Goal: Find contact information: Find contact information

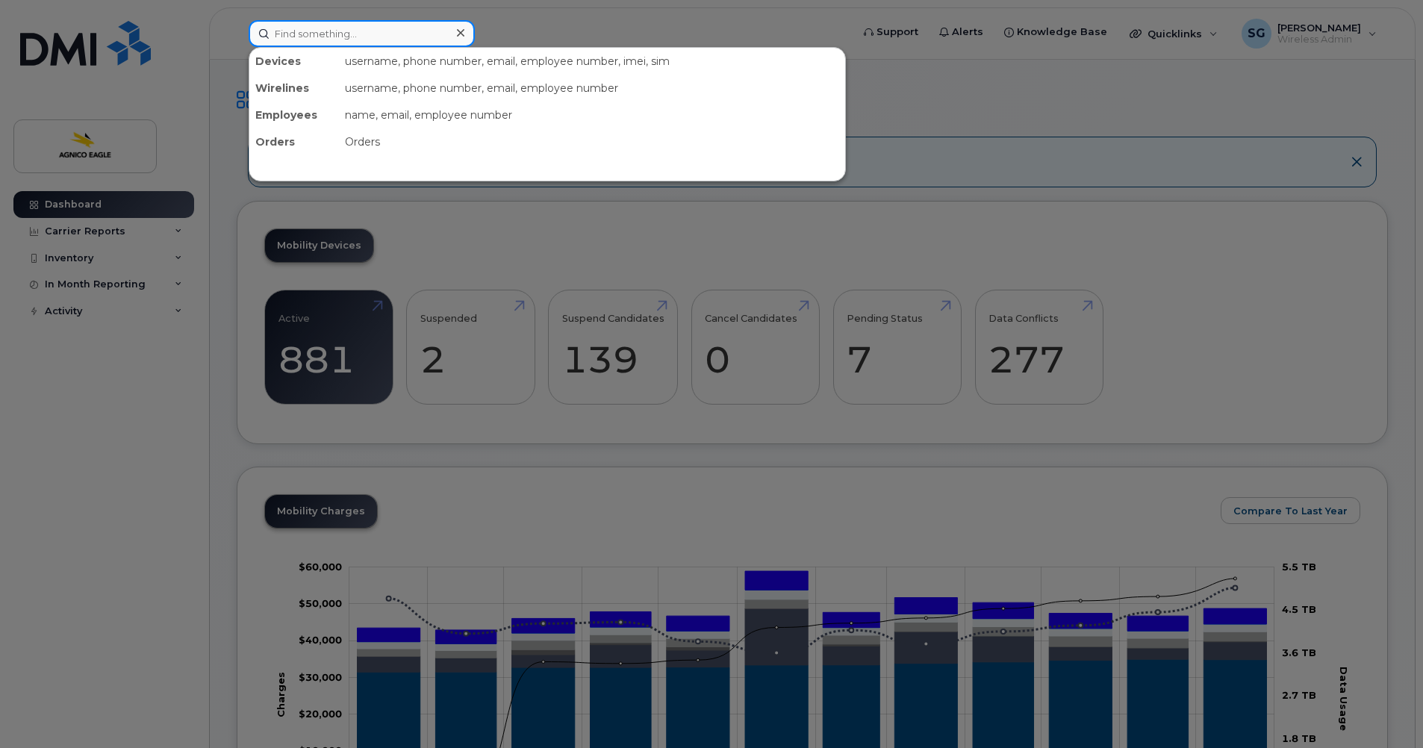
click at [346, 32] on input at bounding box center [362, 33] width 226 height 27
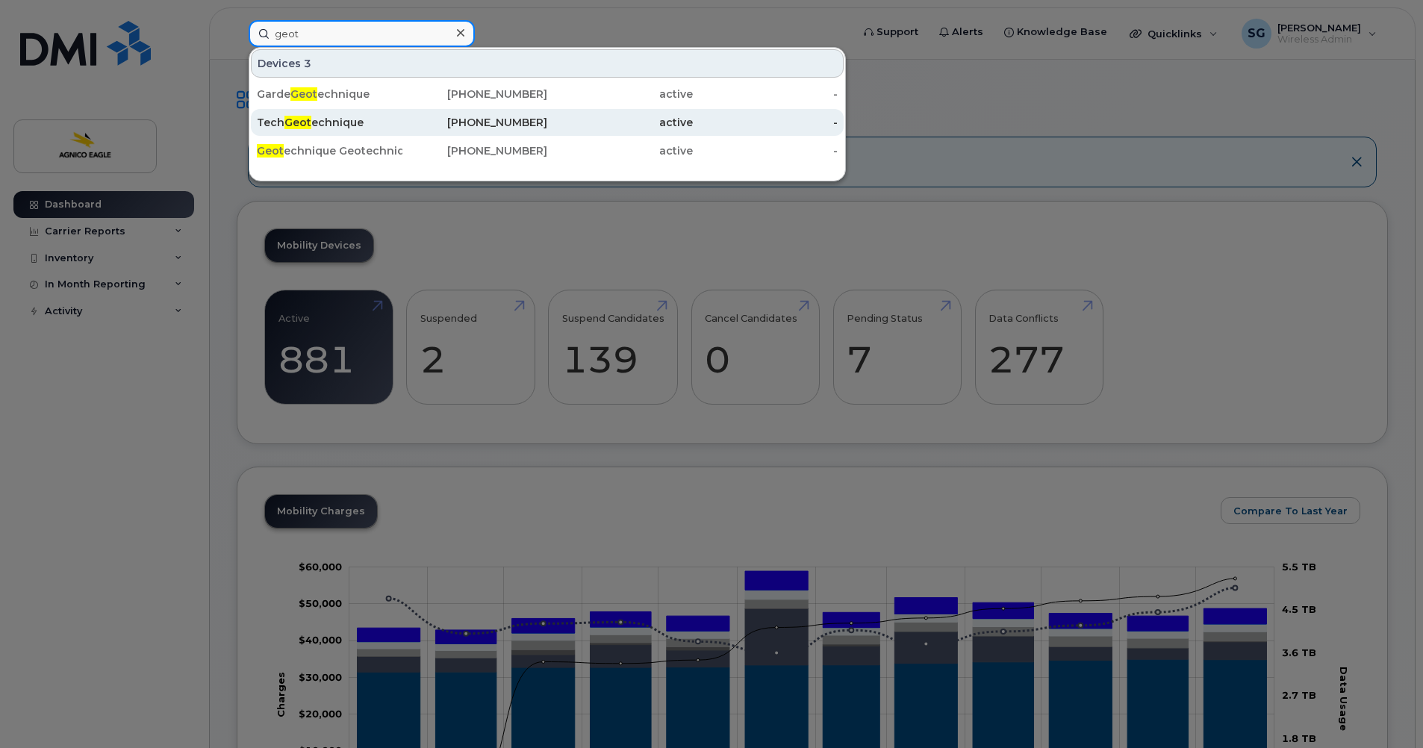
type input "geot"
click at [527, 128] on div "819-355-3348" at bounding box center [475, 122] width 146 height 15
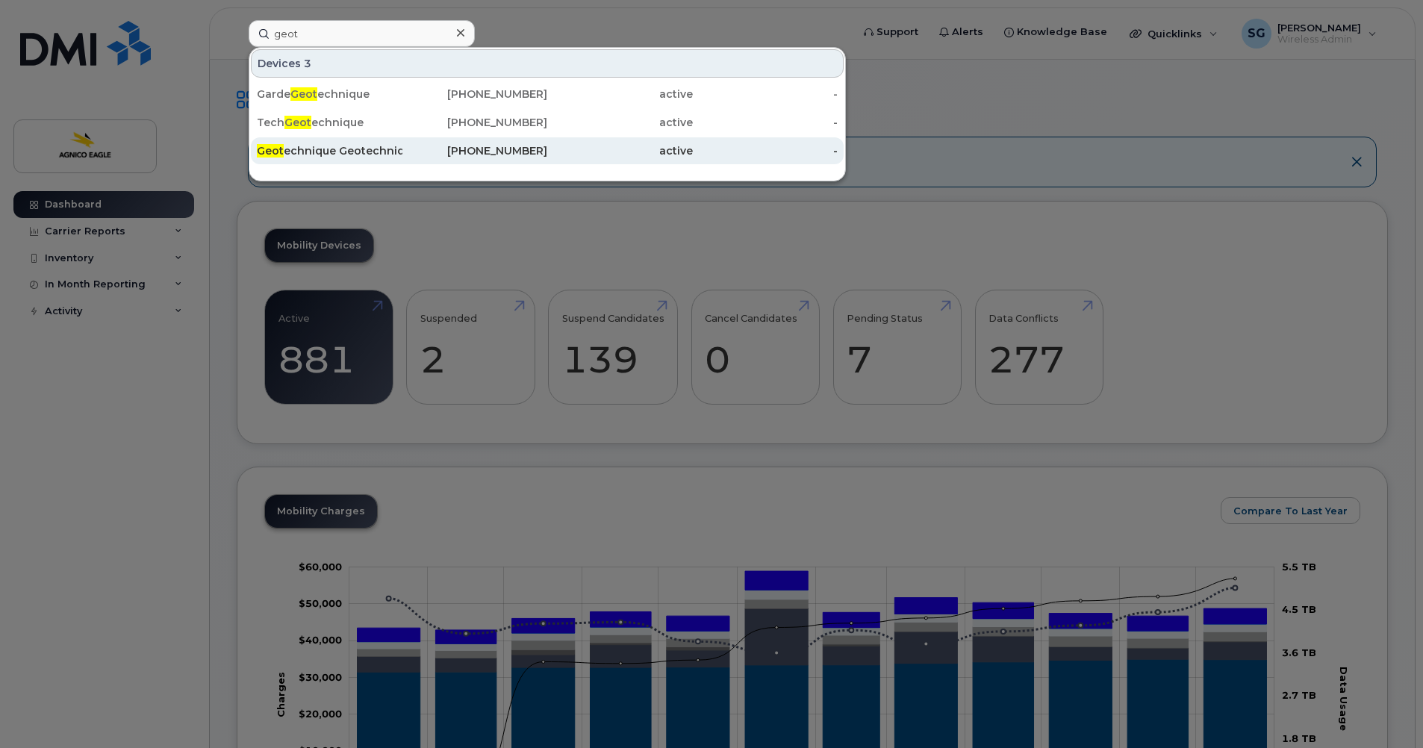
click at [357, 152] on div "Geot echnique Geotechnique" at bounding box center [330, 150] width 146 height 15
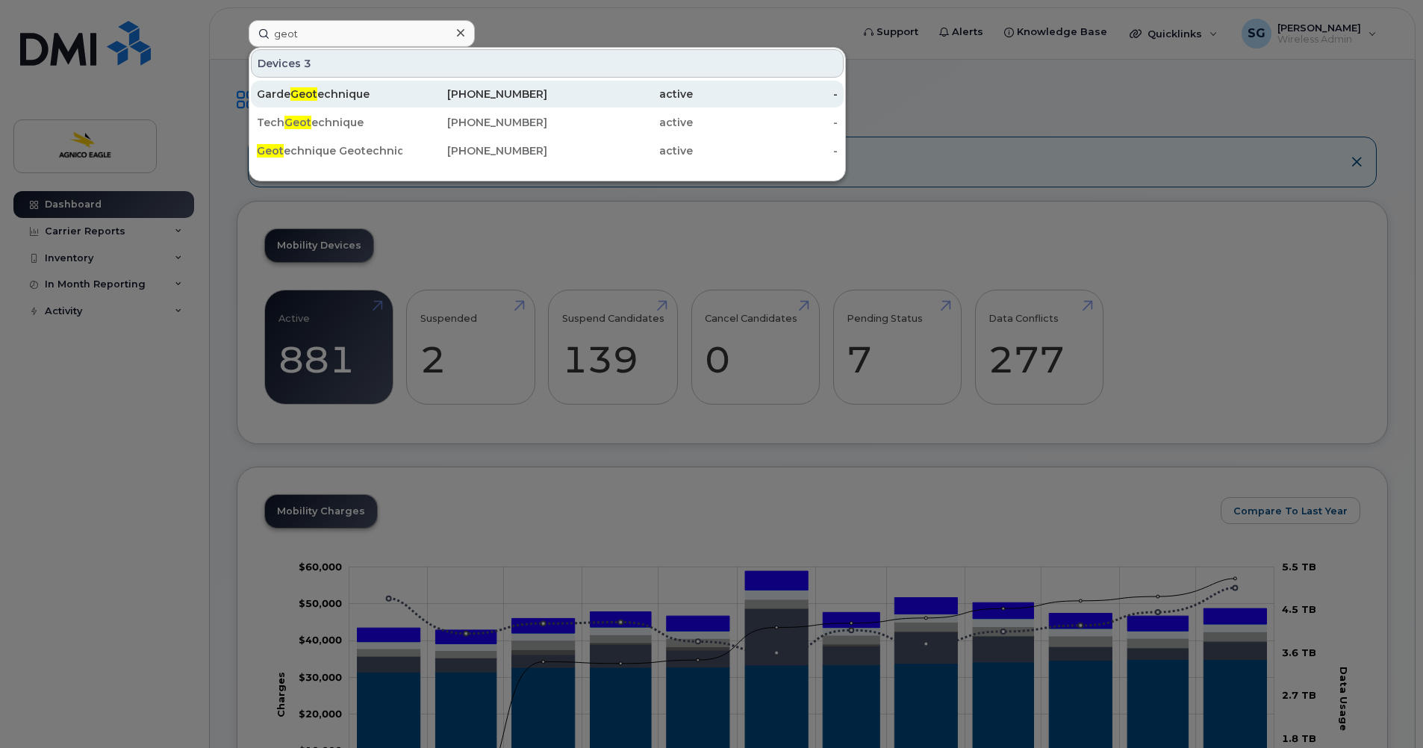
click at [340, 102] on div "Garde Geot echnique" at bounding box center [330, 94] width 146 height 27
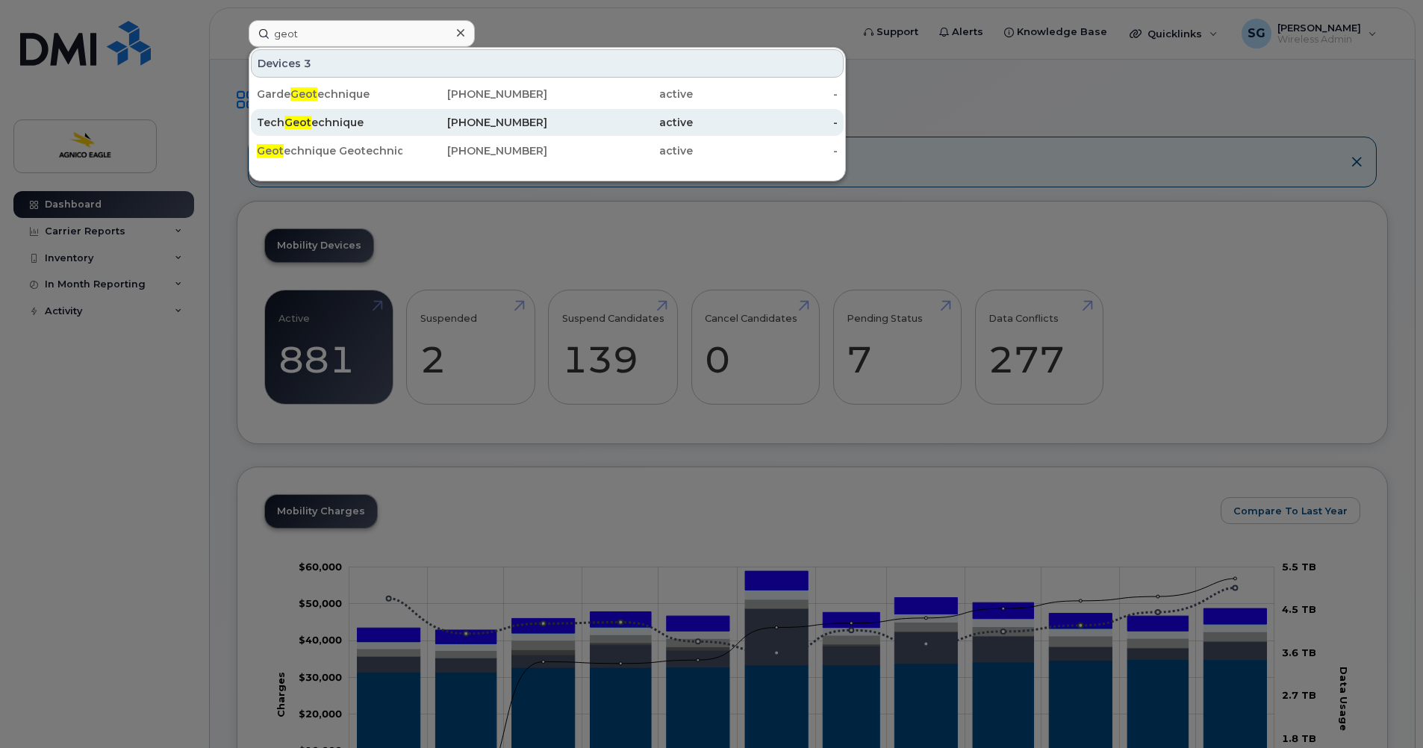
click at [313, 124] on div "Tech Geot echnique" at bounding box center [330, 122] width 146 height 15
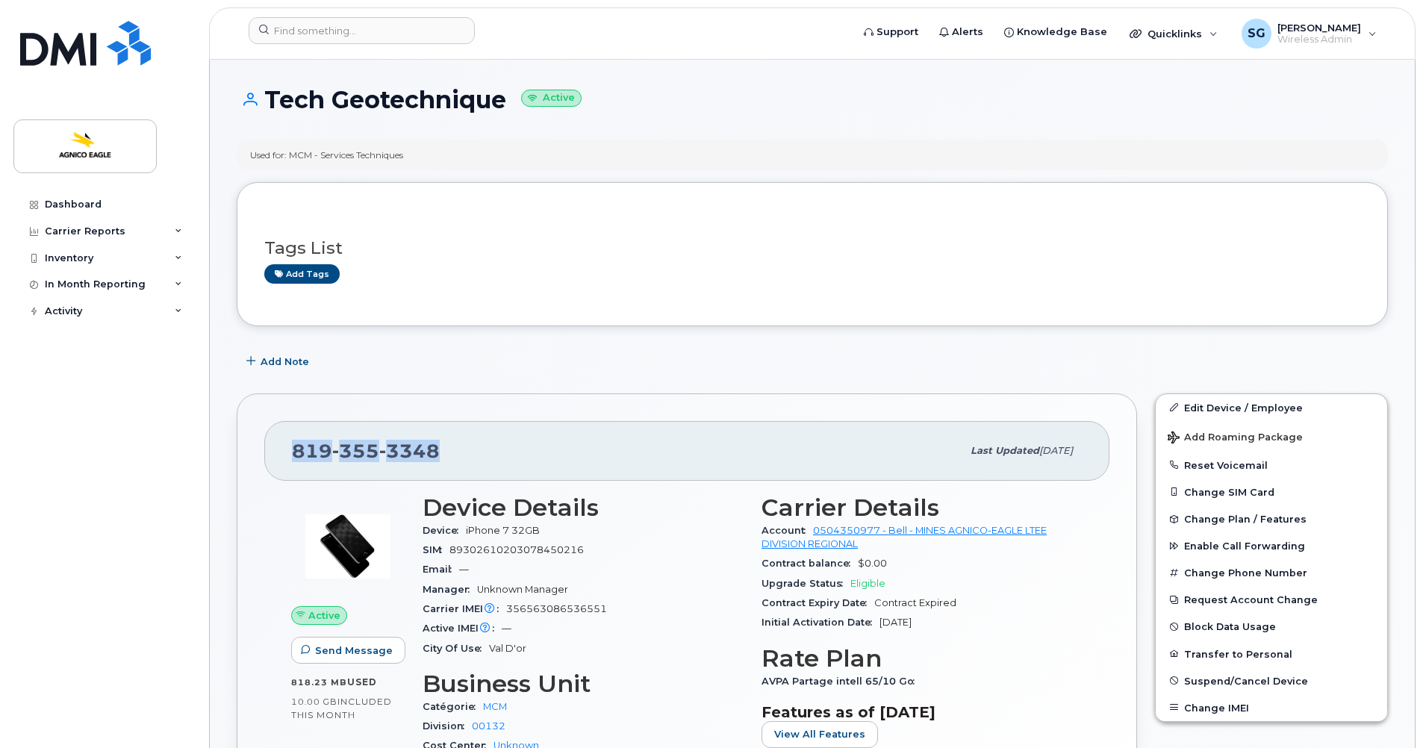
drag, startPoint x: 471, startPoint y: 454, endPoint x: 308, endPoint y: 435, distance: 163.8
click at [300, 439] on div "819 355 3348" at bounding box center [627, 450] width 670 height 31
click at [477, 445] on div "819 355 3348" at bounding box center [627, 450] width 670 height 31
drag, startPoint x: 461, startPoint y: 444, endPoint x: 277, endPoint y: 434, distance: 184.0
click at [277, 434] on div "819 355 3348 Last updated May 01, 2025" at bounding box center [686, 451] width 845 height 60
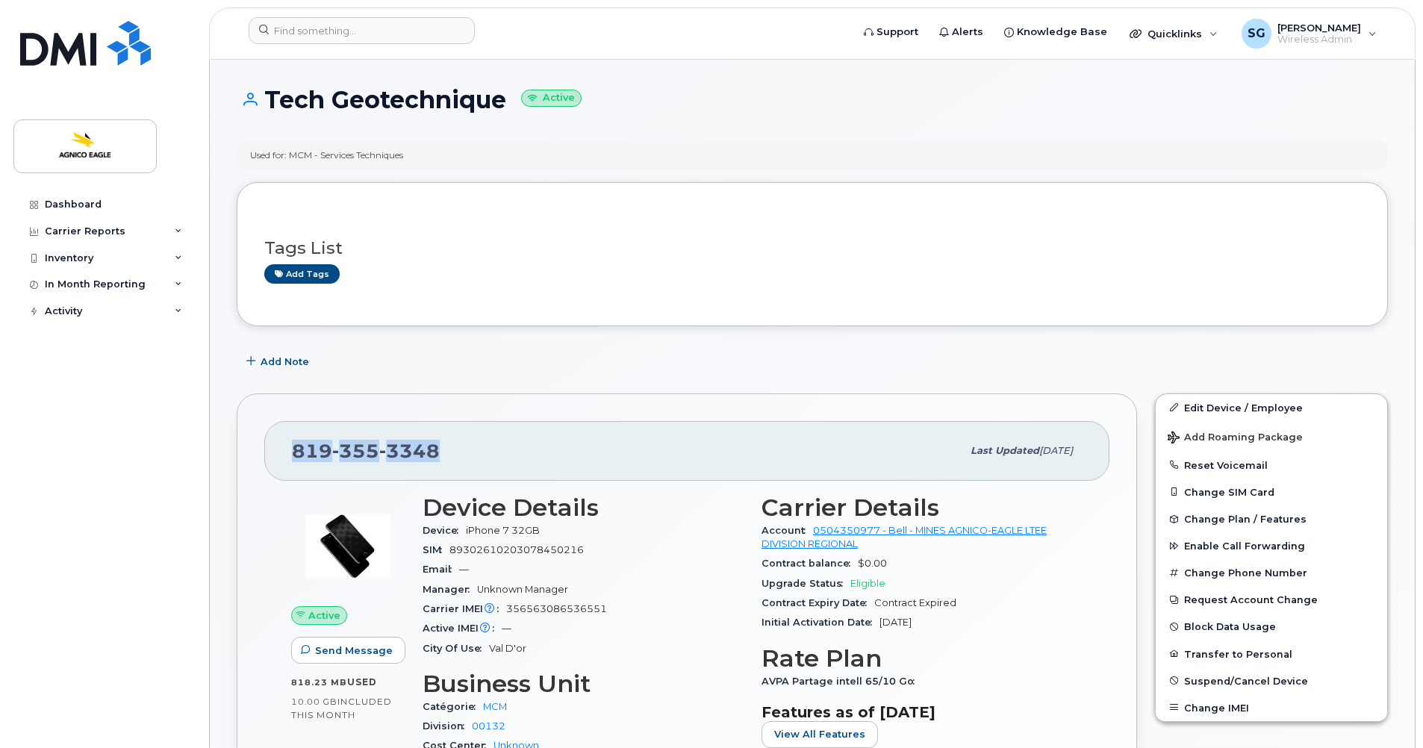
copy span "819 355 3348"
drag, startPoint x: 456, startPoint y: 103, endPoint x: 268, endPoint y: 111, distance: 188.3
click at [268, 112] on h1 "Tech Geotechnique Active" at bounding box center [812, 100] width 1151 height 26
copy h1 "Tech Geotechnique"
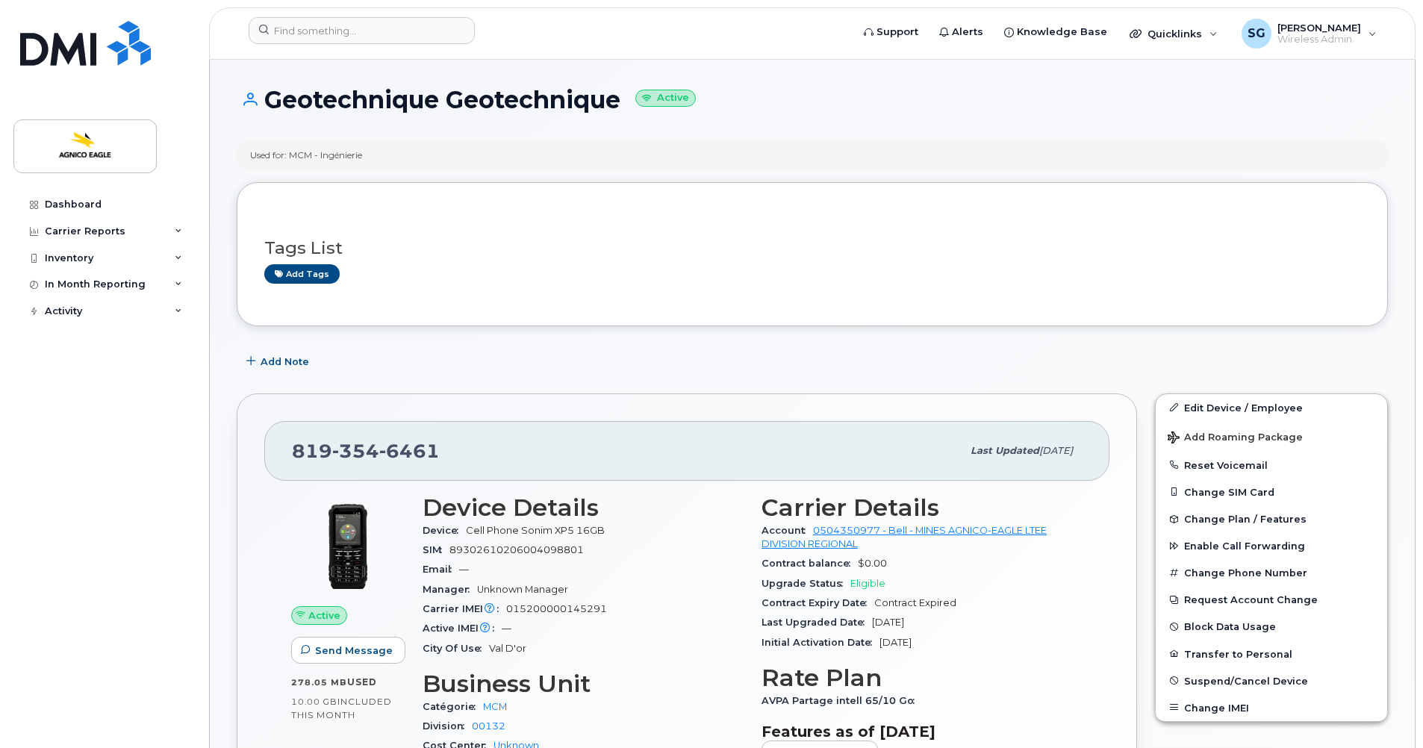
drag, startPoint x: 622, startPoint y: 106, endPoint x: 270, endPoint y: 109, distance: 352.4
click at [270, 109] on h1 "Geotechnique Geotechnique Active" at bounding box center [812, 100] width 1151 height 26
copy h1 "Geotechnique Geotechnique"
click at [437, 447] on span "6461" at bounding box center [409, 451] width 60 height 22
click at [446, 448] on div "819 354 6461" at bounding box center [627, 450] width 670 height 31
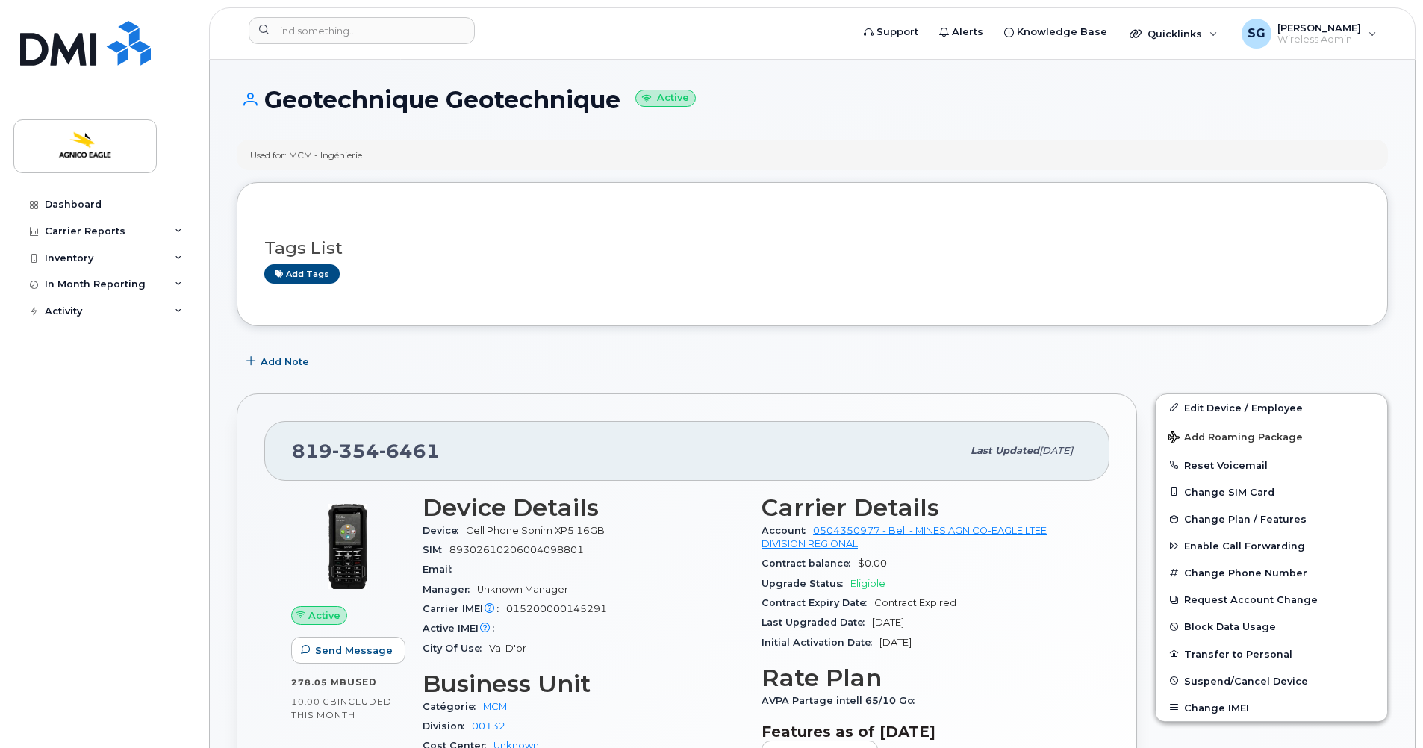
click at [446, 450] on div "819 354 6461" at bounding box center [627, 450] width 670 height 31
click at [443, 454] on div "819 354 6461" at bounding box center [627, 450] width 670 height 31
drag, startPoint x: 439, startPoint y: 449, endPoint x: 293, endPoint y: 450, distance: 146.3
click at [293, 450] on div "819 354 6461" at bounding box center [627, 450] width 670 height 31
copy span "819 354 6461"
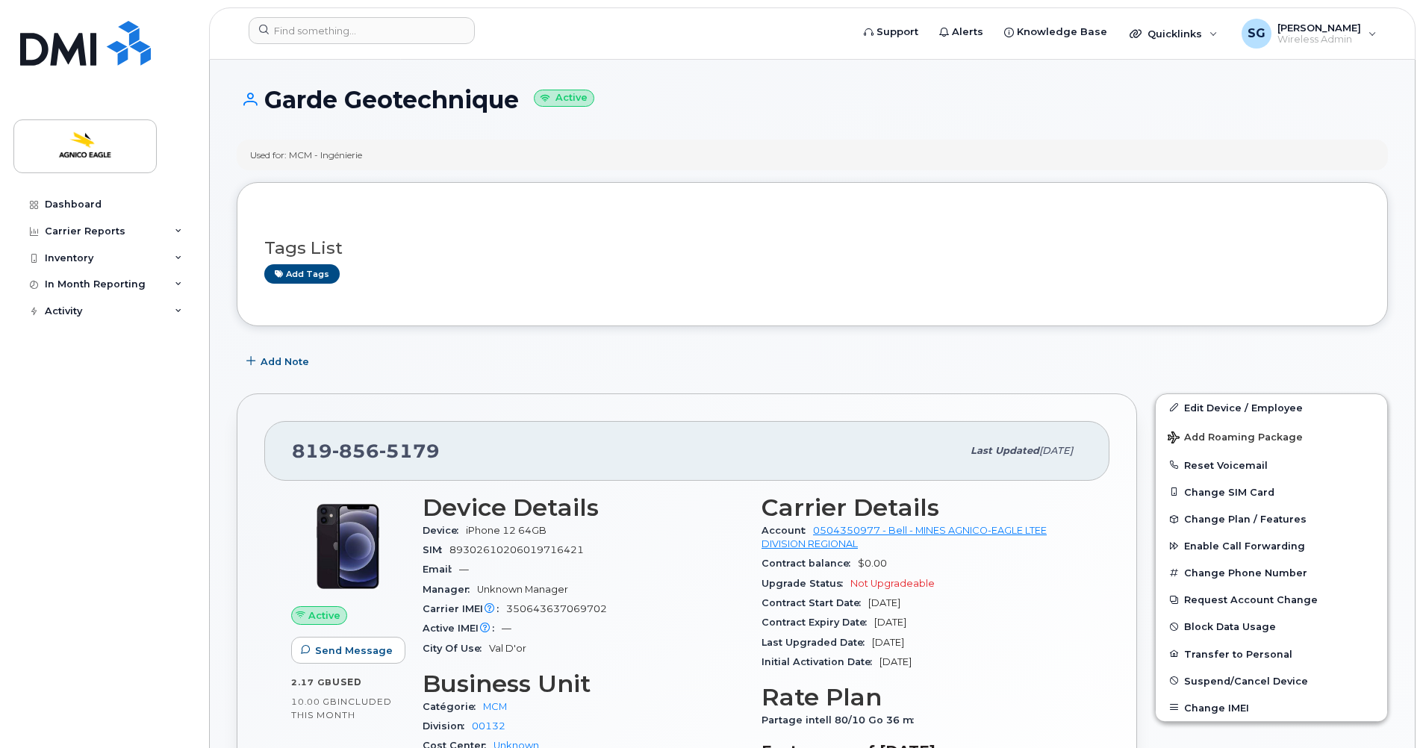
drag, startPoint x: 523, startPoint y: 101, endPoint x: 264, endPoint y: 107, distance: 259.1
click at [264, 107] on h1 "Garde Geotechnique Active" at bounding box center [812, 100] width 1151 height 26
copy h1 "Garde Geotechnique"
drag, startPoint x: 450, startPoint y: 426, endPoint x: 452, endPoint y: 443, distance: 17.2
click at [450, 428] on div "819 856 5179 Last updated May 01, 2025" at bounding box center [686, 451] width 845 height 60
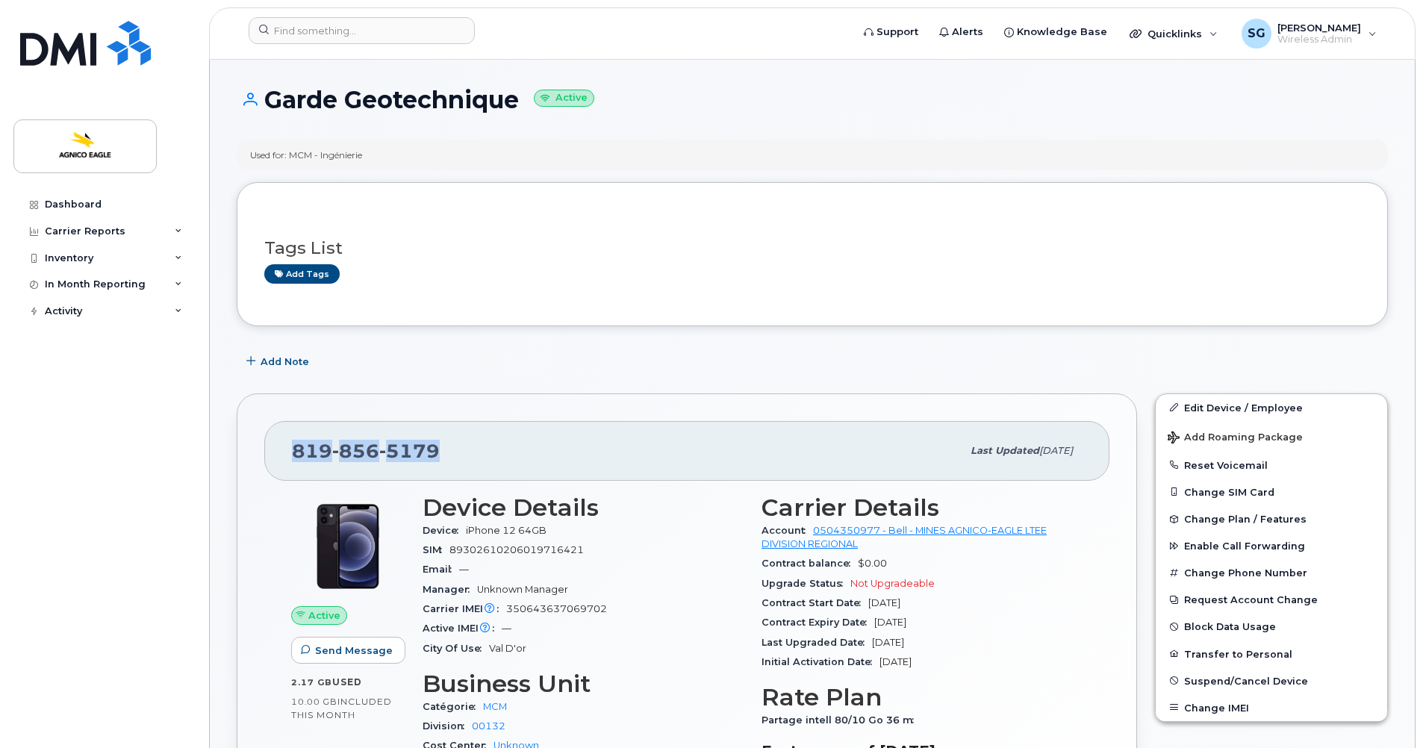
drag, startPoint x: 451, startPoint y: 450, endPoint x: 286, endPoint y: 445, distance: 165.1
click at [286, 445] on div "819 856 5179 Last updated May 01, 2025" at bounding box center [686, 451] width 845 height 60
copy span "819 856 5179"
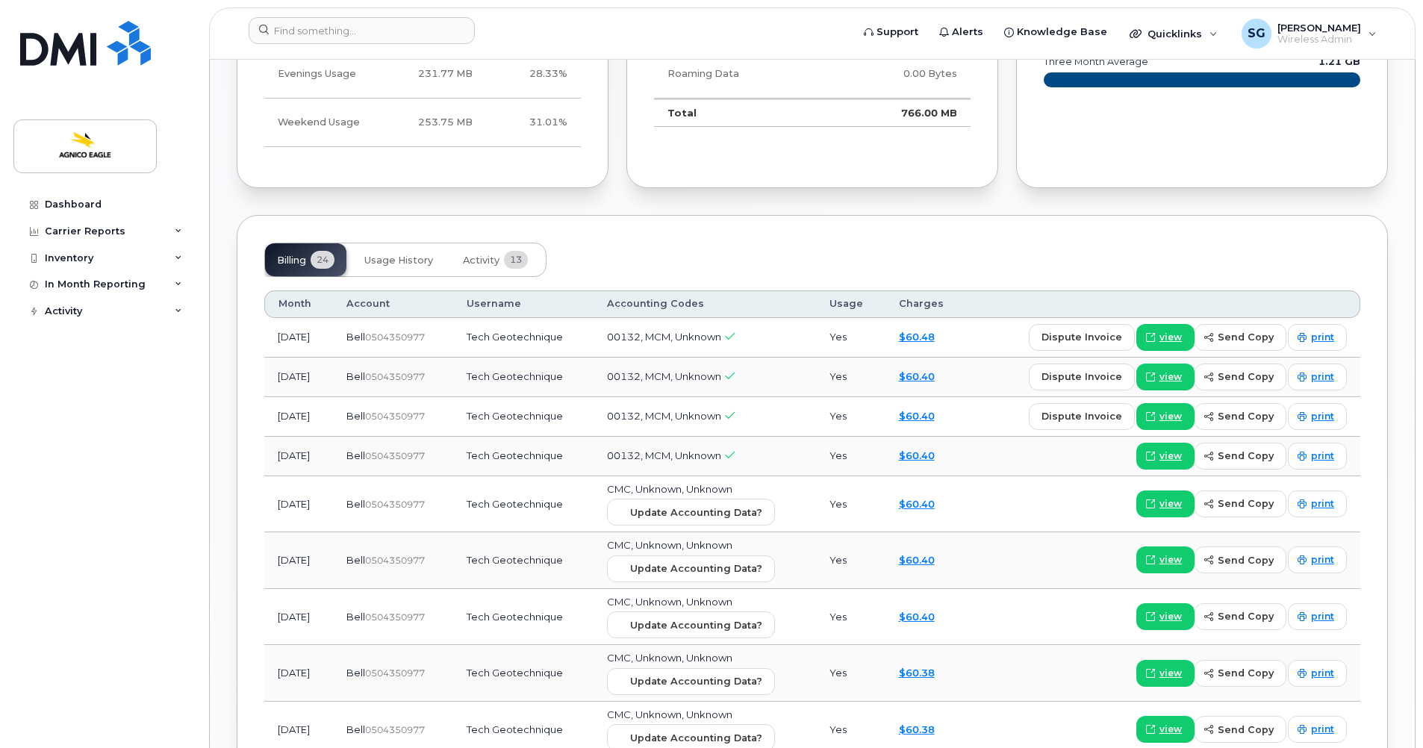
scroll to position [971, 0]
click at [1168, 340] on span "view" at bounding box center [1170, 337] width 22 height 13
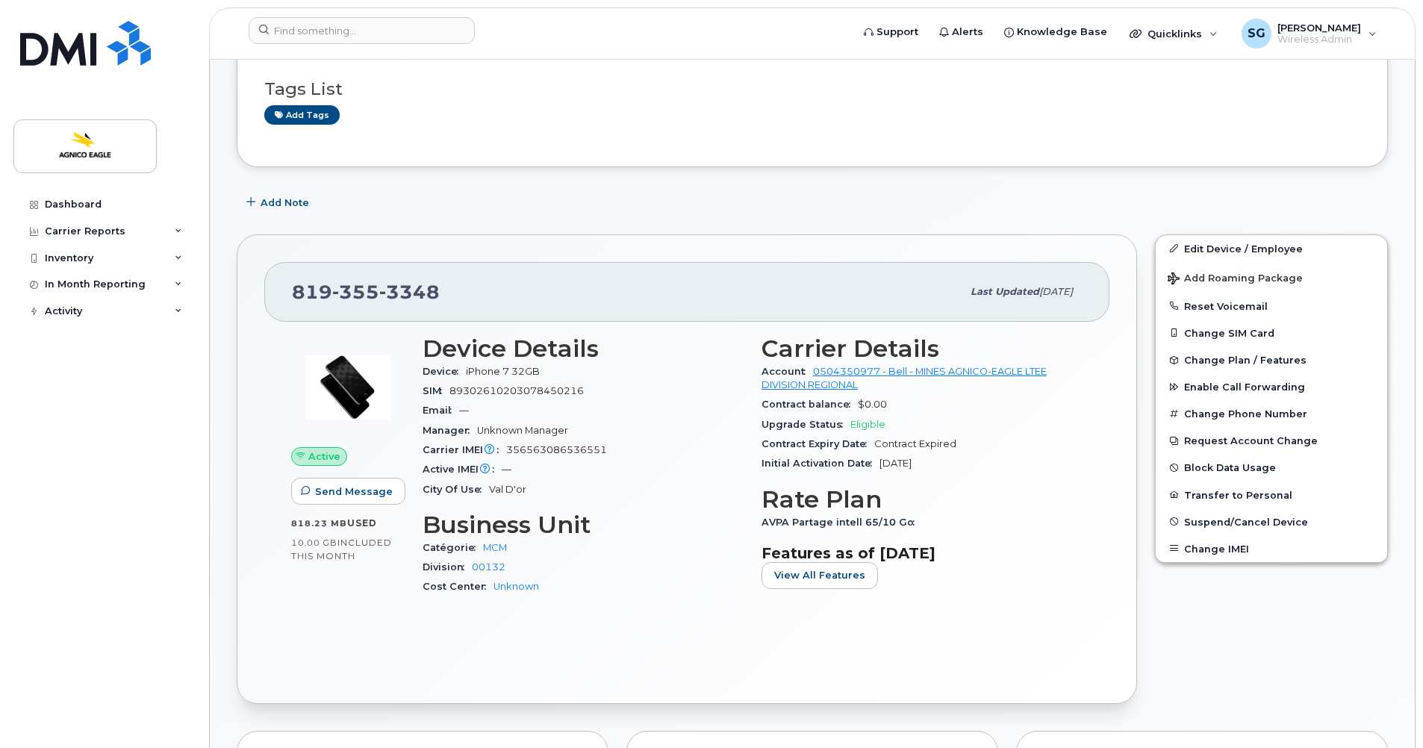
scroll to position [0, 0]
